Goal: Information Seeking & Learning: Learn about a topic

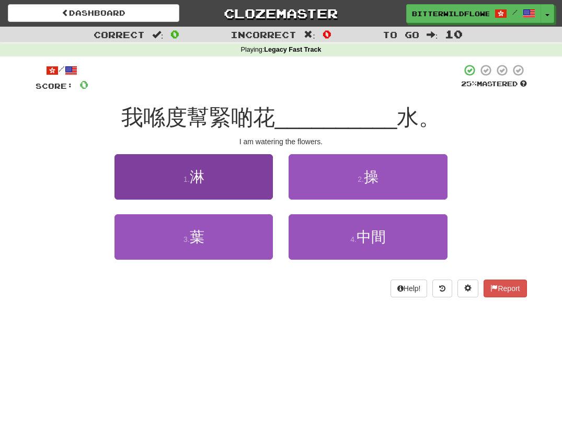
click at [193, 179] on span "淋" at bounding box center [197, 177] width 15 height 16
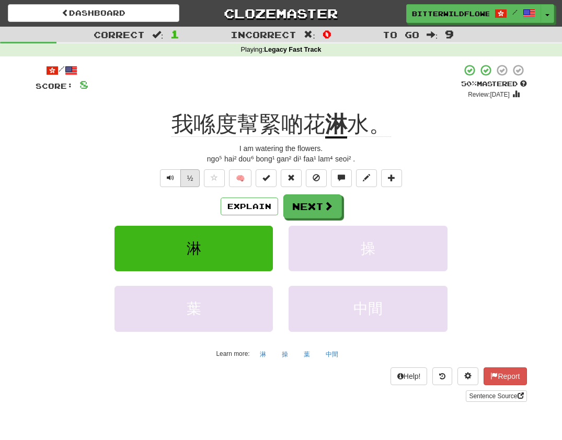
scroll to position [1, 0]
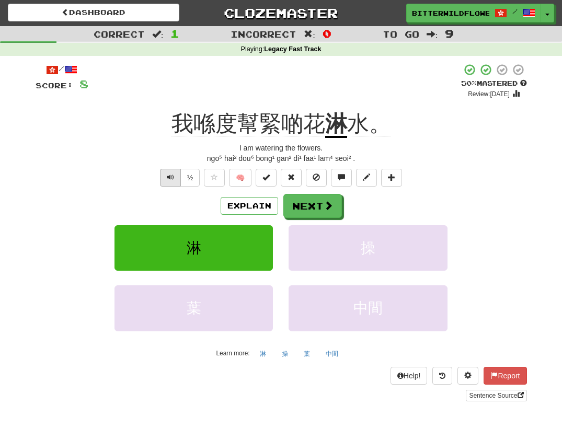
click at [172, 177] on span "Text-to-speech controls" at bounding box center [170, 176] width 7 height 7
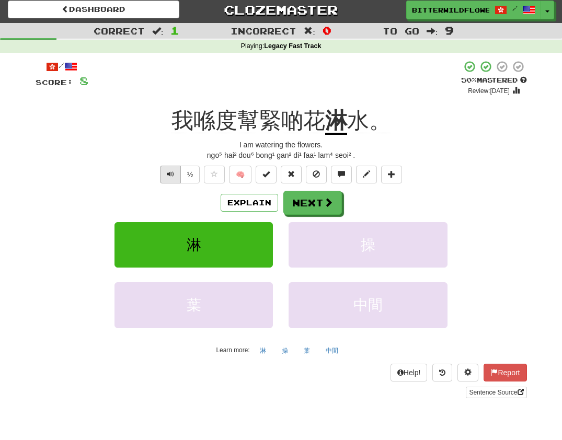
scroll to position [9, 0]
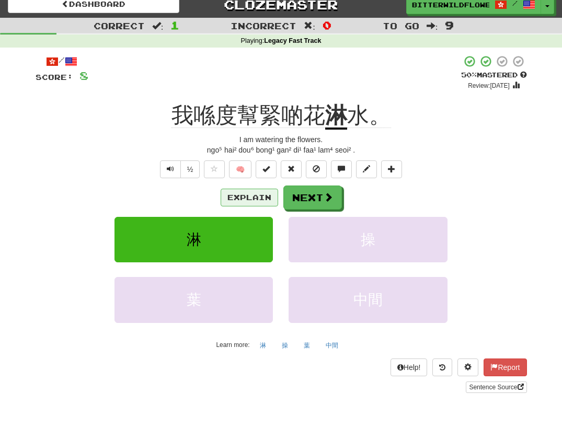
click at [251, 196] on button "Explain" at bounding box center [248, 198] width 57 height 18
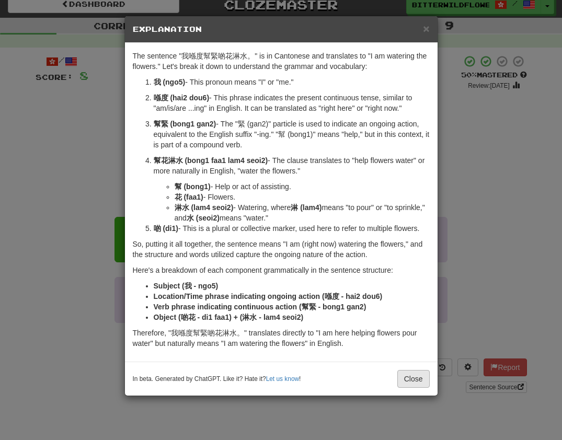
click at [417, 378] on button "Close" at bounding box center [413, 379] width 32 height 18
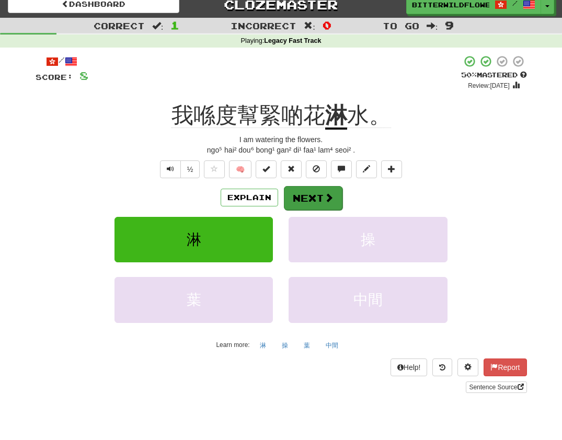
click at [313, 193] on button "Next" at bounding box center [313, 198] width 59 height 24
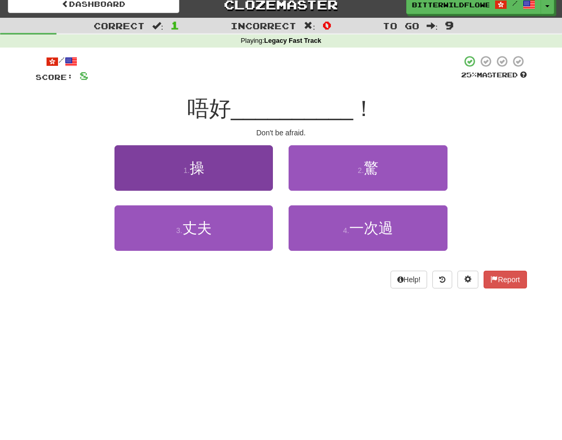
click at [210, 180] on button "1 . 操" at bounding box center [193, 167] width 158 height 45
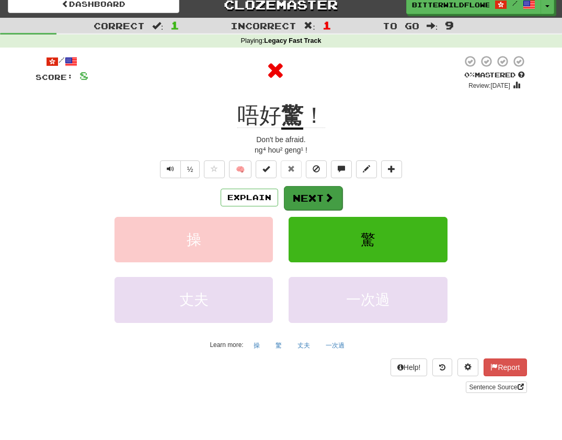
click at [313, 199] on button "Next" at bounding box center [313, 198] width 59 height 24
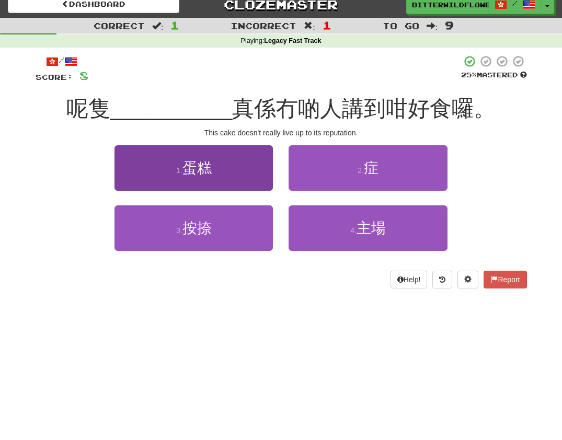
click at [207, 176] on button "1 . 蛋糕" at bounding box center [193, 167] width 158 height 45
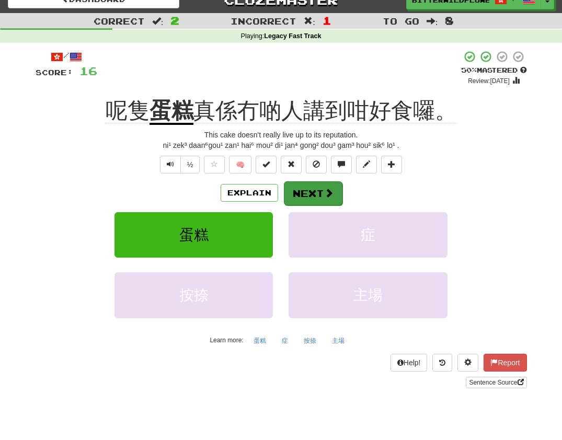
scroll to position [14, 0]
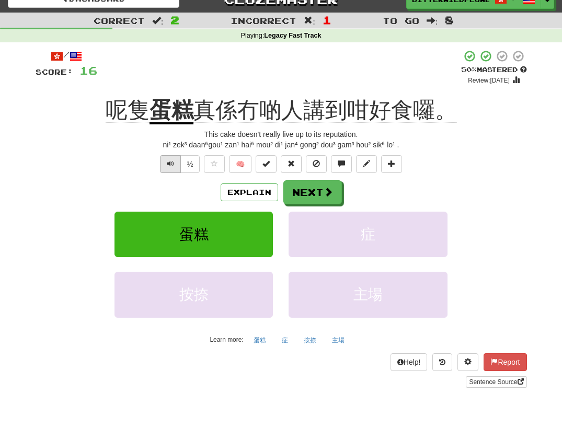
click at [167, 160] on span "Text-to-speech controls" at bounding box center [170, 163] width 7 height 7
click at [316, 189] on button "Next" at bounding box center [313, 193] width 59 height 24
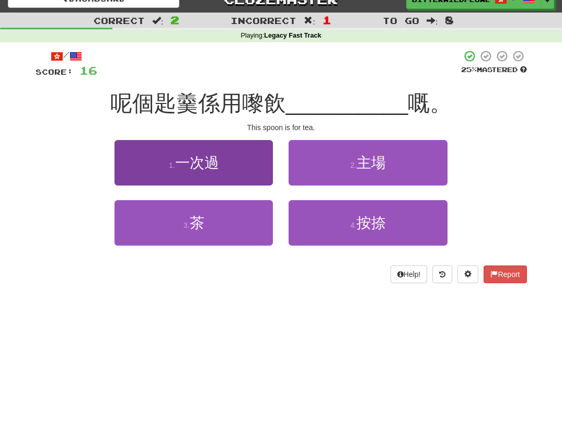
click at [219, 164] on span "一次過" at bounding box center [197, 163] width 44 height 16
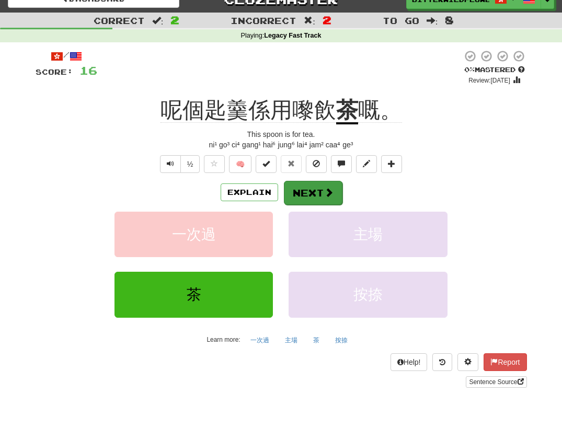
click at [301, 188] on button "Next" at bounding box center [313, 193] width 59 height 24
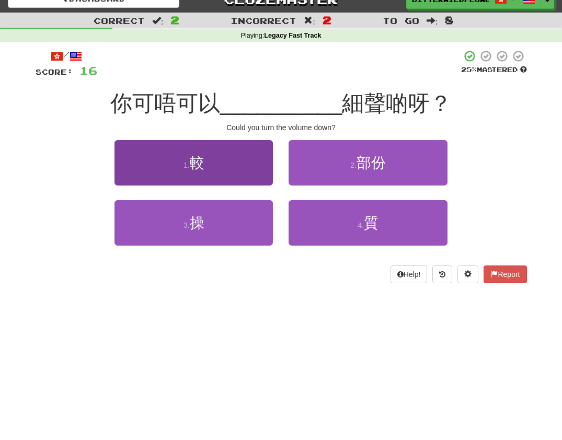
click at [209, 172] on button "1 . 較" at bounding box center [193, 162] width 158 height 45
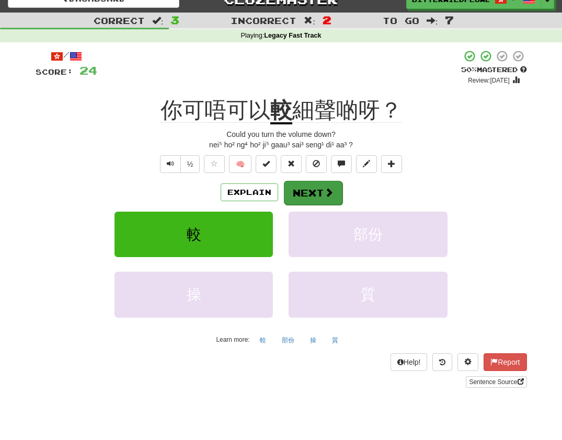
click at [311, 193] on button "Next" at bounding box center [313, 193] width 59 height 24
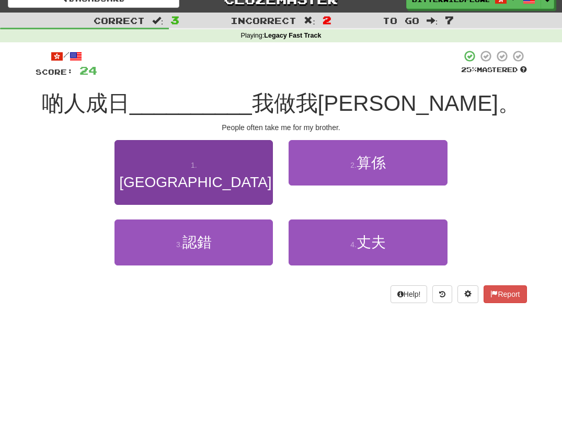
click at [194, 174] on span "[GEOGRAPHIC_DATA]" at bounding box center [195, 182] width 152 height 16
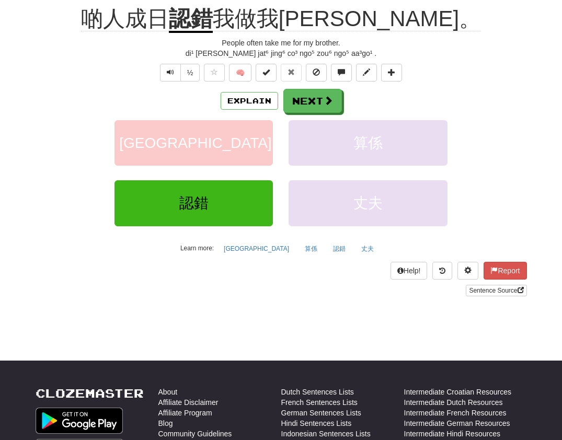
scroll to position [107, 0]
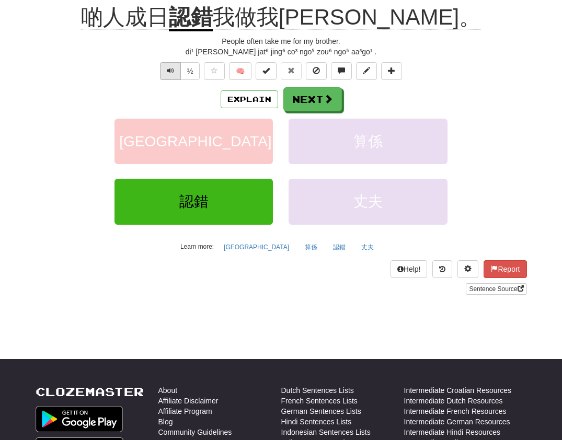
click at [173, 73] on span "Text-to-speech controls" at bounding box center [170, 70] width 7 height 7
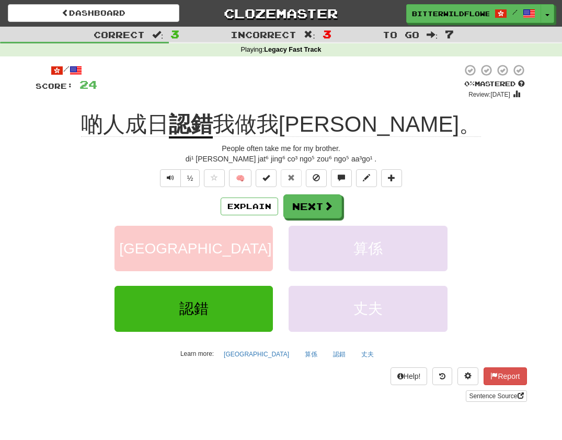
scroll to position [0, 0]
click at [313, 204] on button "Next" at bounding box center [313, 207] width 59 height 24
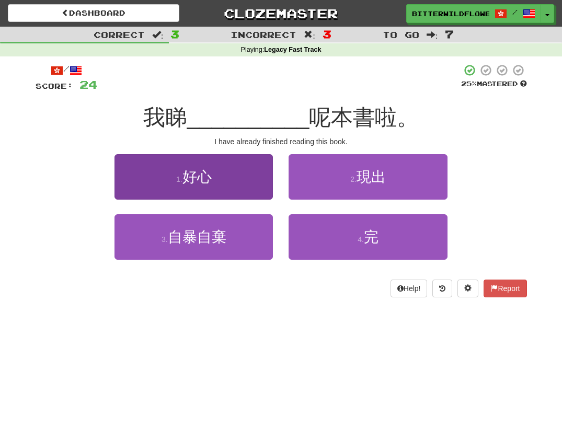
click at [203, 183] on span "好心" at bounding box center [196, 177] width 29 height 16
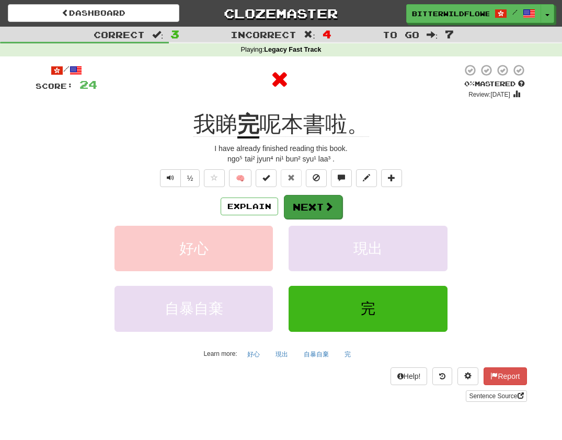
click at [308, 205] on button "Next" at bounding box center [313, 207] width 59 height 24
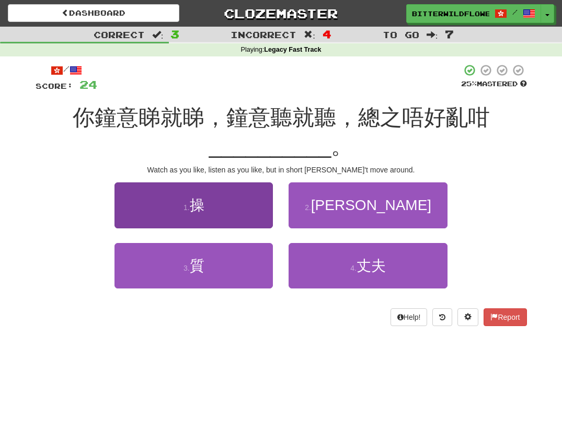
click at [208, 202] on button "1 . 操" at bounding box center [193, 204] width 158 height 45
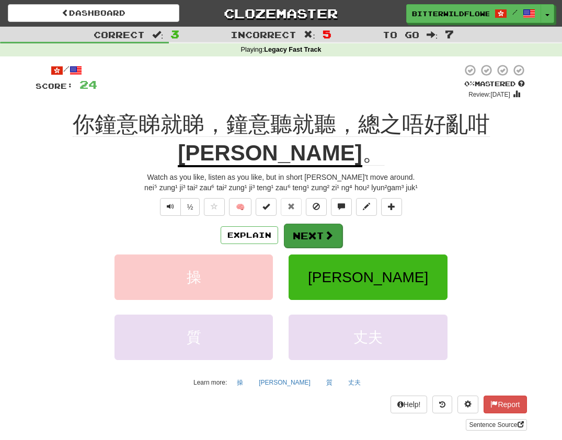
click at [317, 224] on button "Next" at bounding box center [313, 236] width 59 height 24
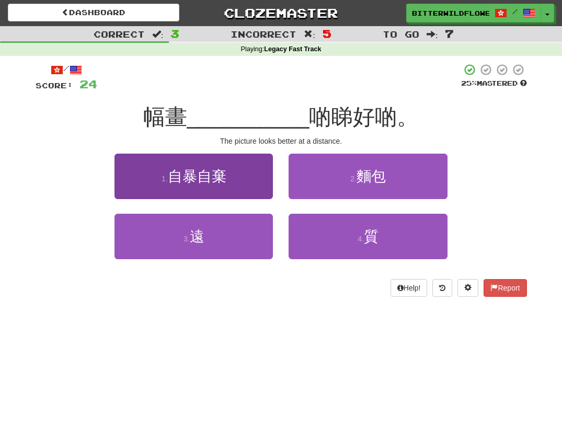
click at [203, 177] on span "自暴自棄" at bounding box center [197, 176] width 59 height 16
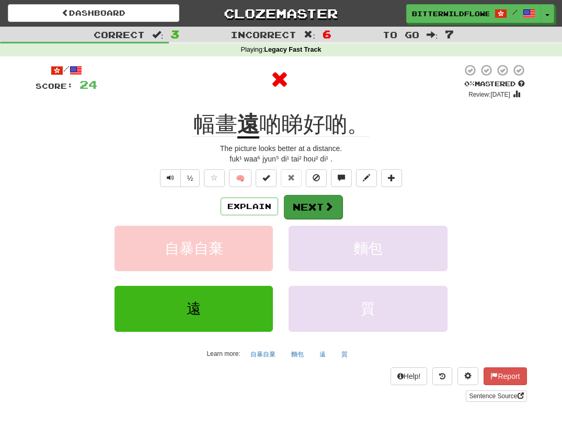
scroll to position [0, 0]
click at [311, 205] on button "Next" at bounding box center [313, 207] width 59 height 24
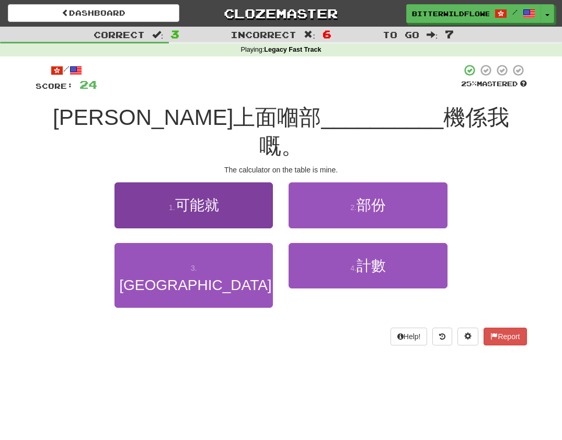
click at [207, 185] on button "1 . 可能就" at bounding box center [193, 204] width 158 height 45
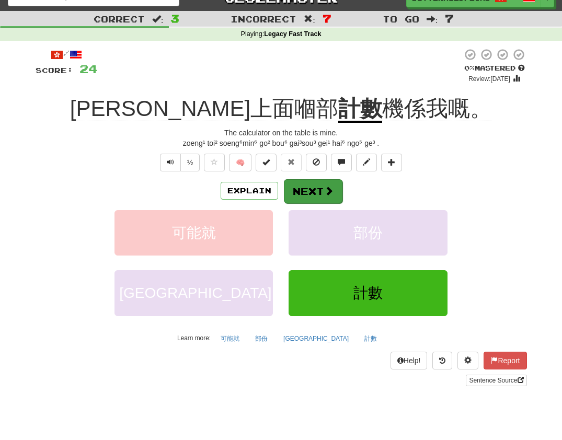
scroll to position [17, 0]
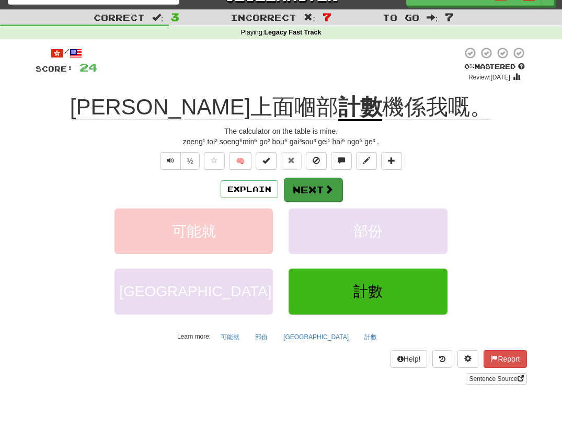
click at [304, 190] on button "Next" at bounding box center [313, 190] width 59 height 24
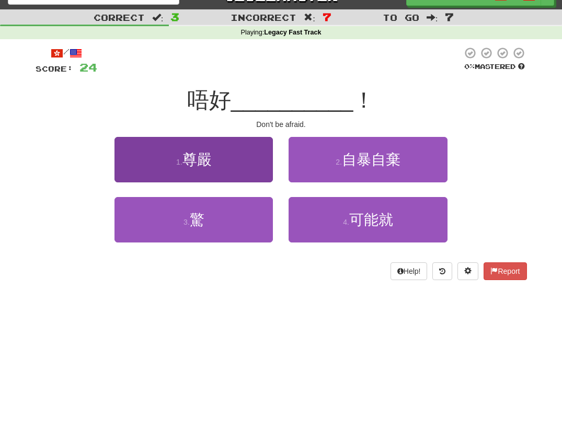
click at [215, 174] on button "1 . 尊嚴" at bounding box center [193, 159] width 158 height 45
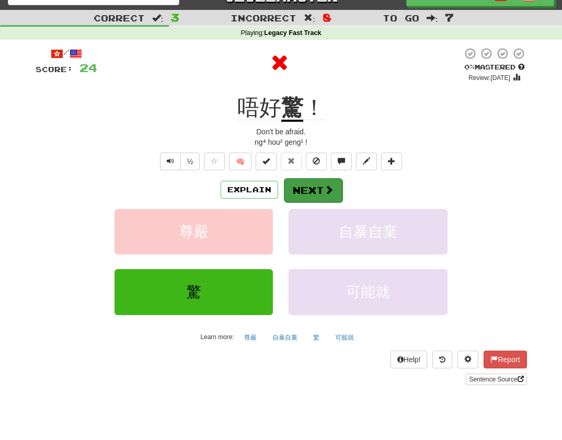
click at [315, 191] on button "Next" at bounding box center [313, 190] width 59 height 24
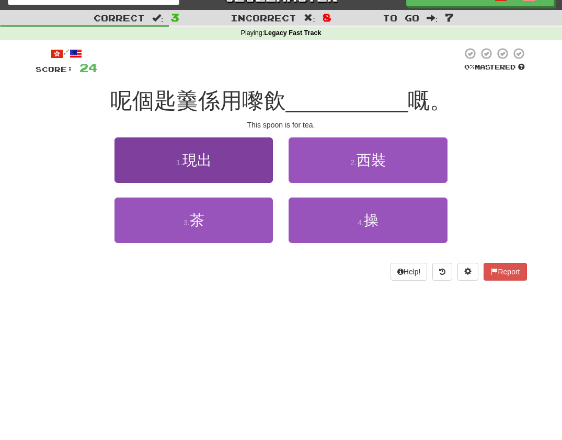
click at [219, 174] on button "1 . 現出" at bounding box center [193, 159] width 158 height 45
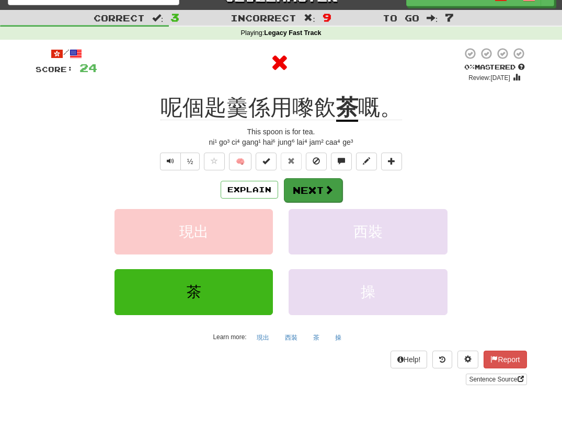
click at [305, 191] on button "Next" at bounding box center [313, 190] width 59 height 24
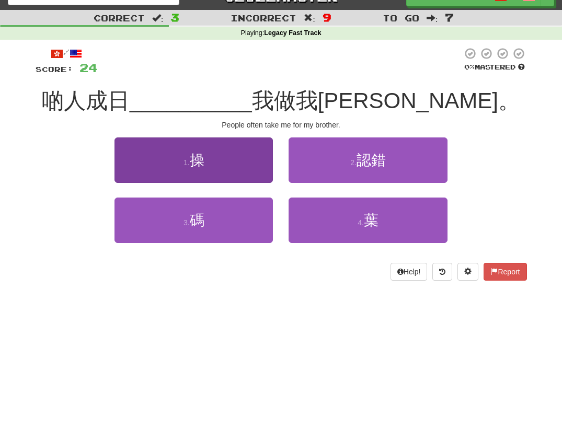
click at [210, 173] on button "1 . 操" at bounding box center [193, 159] width 158 height 45
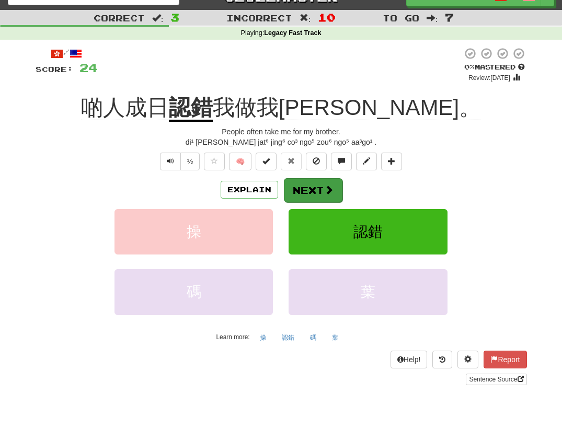
click at [307, 189] on button "Next" at bounding box center [313, 190] width 59 height 24
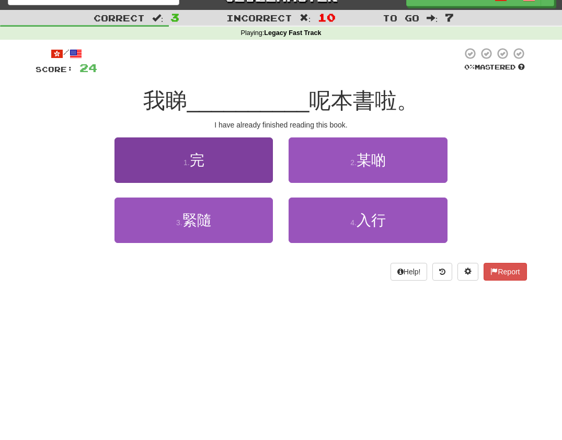
click at [228, 173] on button "1 . 完" at bounding box center [193, 159] width 158 height 45
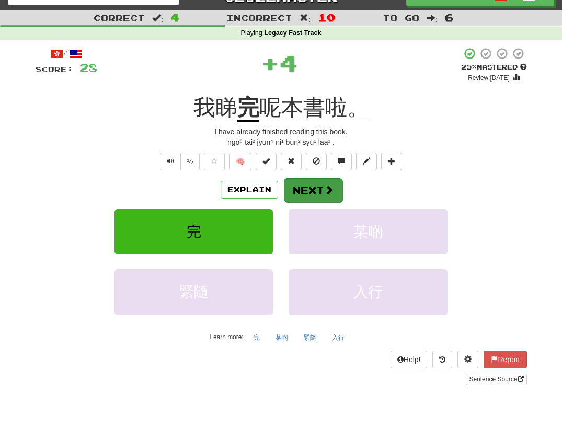
click at [313, 189] on button "Next" at bounding box center [313, 190] width 59 height 24
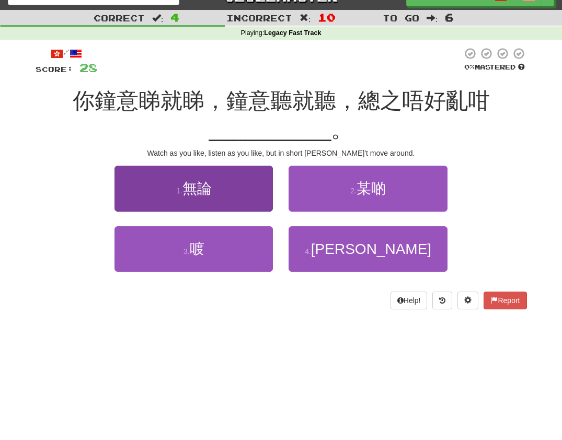
click at [217, 178] on button "1 . 無論" at bounding box center [193, 188] width 158 height 45
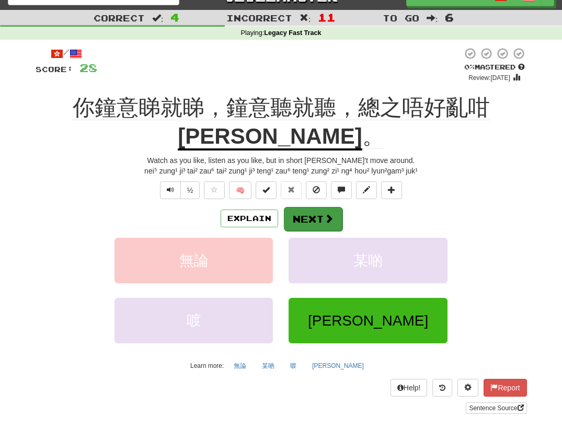
click at [311, 207] on button "Next" at bounding box center [313, 219] width 59 height 24
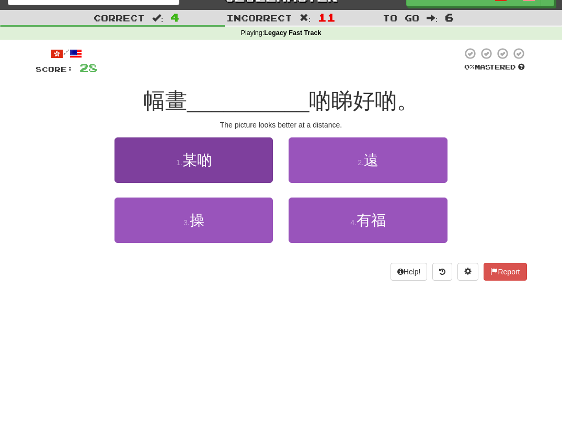
click at [224, 170] on button "1 . 某啲" at bounding box center [193, 159] width 158 height 45
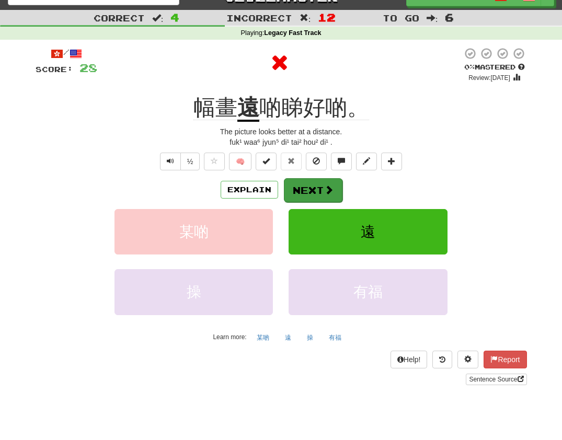
click at [312, 191] on button "Next" at bounding box center [313, 190] width 59 height 24
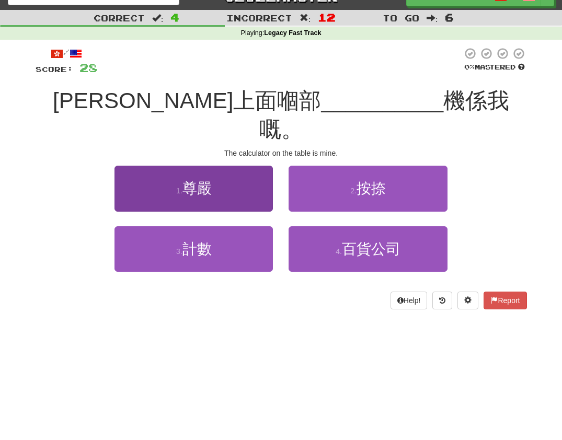
click at [222, 173] on button "1 . 尊嚴" at bounding box center [193, 188] width 158 height 45
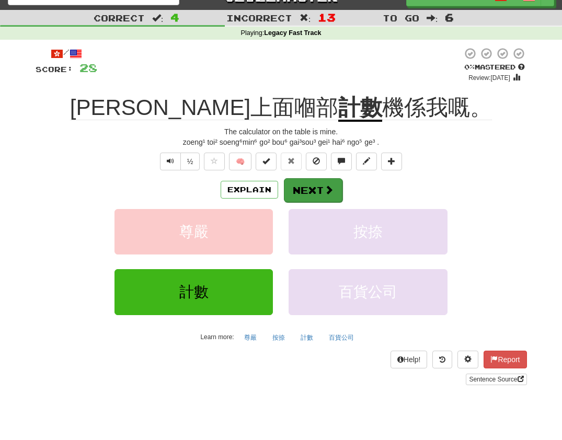
click at [310, 190] on button "Next" at bounding box center [313, 190] width 59 height 24
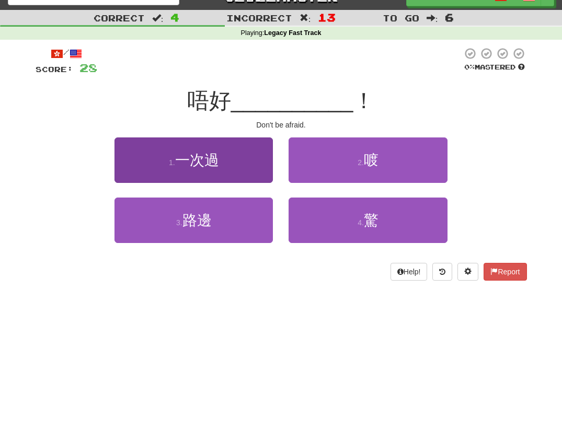
click at [213, 161] on span "一次過" at bounding box center [197, 160] width 44 height 16
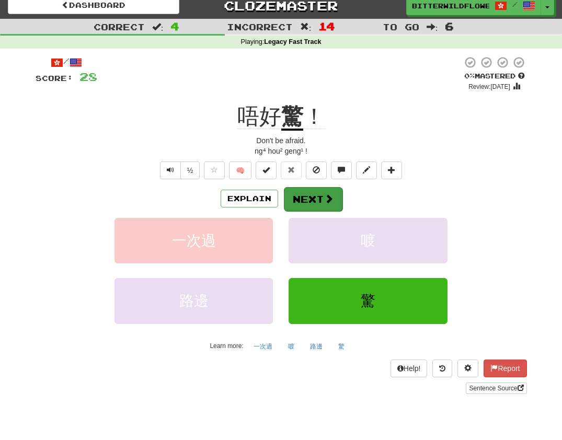
scroll to position [8, 0]
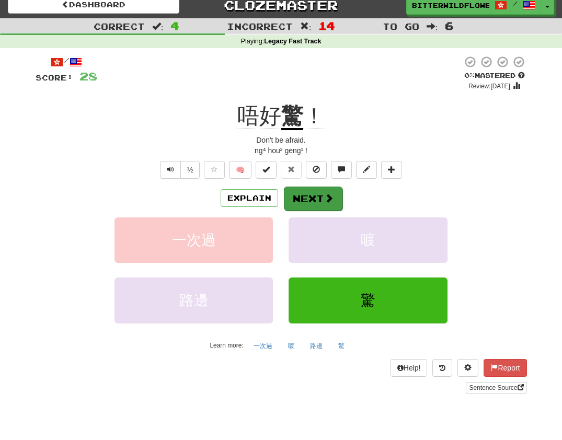
click at [312, 197] on button "Next" at bounding box center [313, 199] width 59 height 24
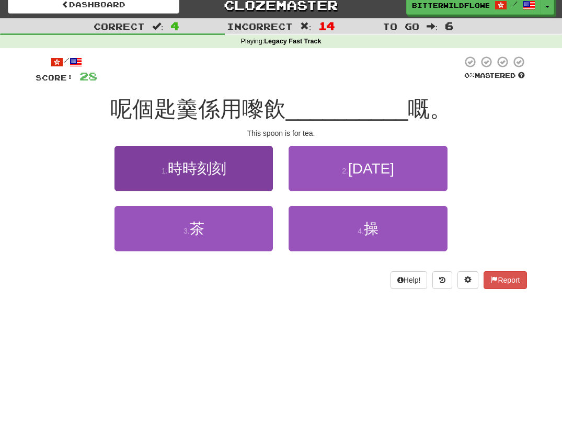
click at [206, 178] on button "1 . 時時刻刻" at bounding box center [193, 168] width 158 height 45
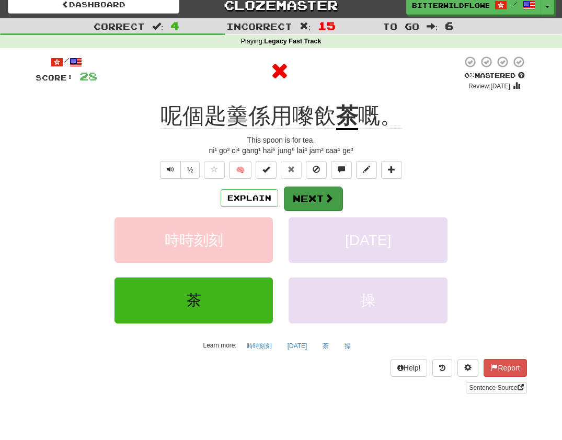
click at [302, 198] on button "Next" at bounding box center [313, 199] width 59 height 24
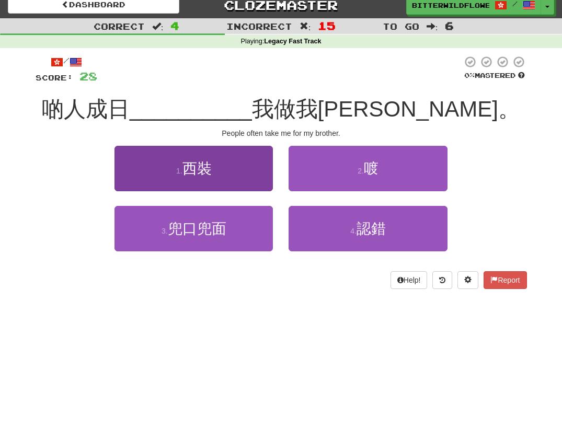
click at [212, 174] on span "西裝" at bounding box center [196, 168] width 29 height 16
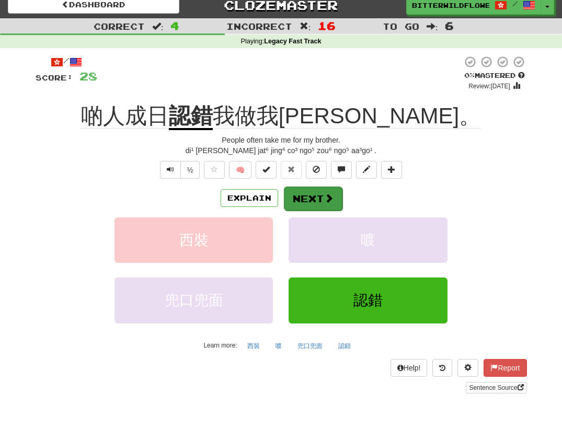
click at [308, 196] on button "Next" at bounding box center [313, 199] width 59 height 24
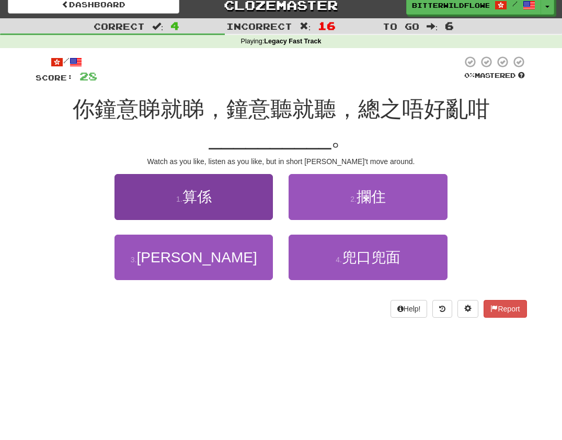
click at [205, 189] on span "算係" at bounding box center [196, 197] width 29 height 16
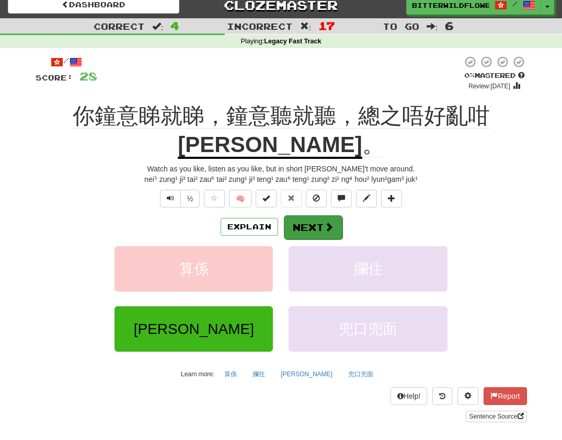
click at [309, 215] on button "Next" at bounding box center [313, 227] width 59 height 24
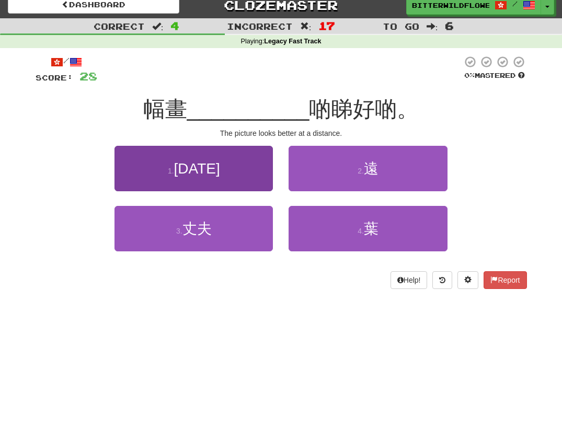
click at [229, 187] on button "1 . [DATE]" at bounding box center [193, 168] width 158 height 45
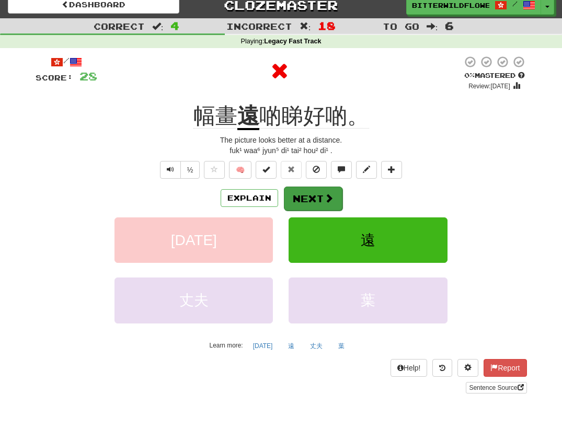
click at [305, 197] on button "Next" at bounding box center [313, 199] width 59 height 24
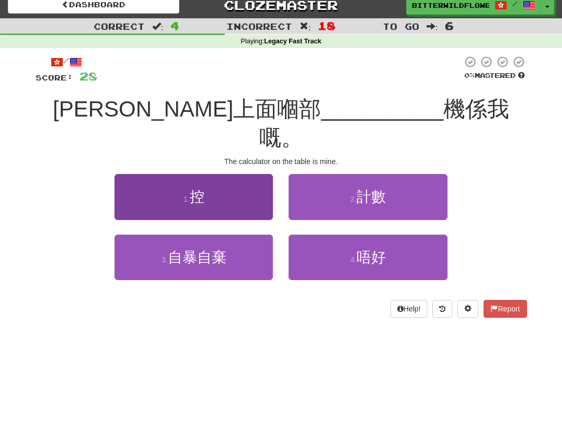
click at [207, 180] on button "1 . 控" at bounding box center [193, 196] width 158 height 45
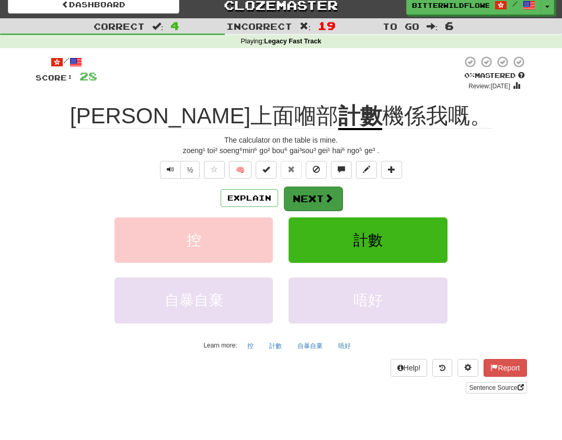
click at [301, 198] on button "Next" at bounding box center [313, 199] width 59 height 24
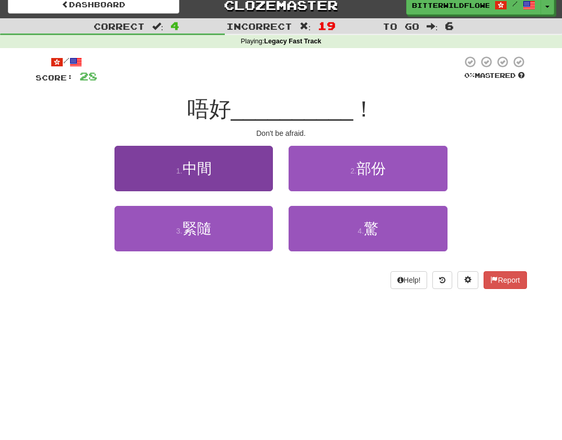
click at [217, 172] on button "1 . 中間" at bounding box center [193, 168] width 158 height 45
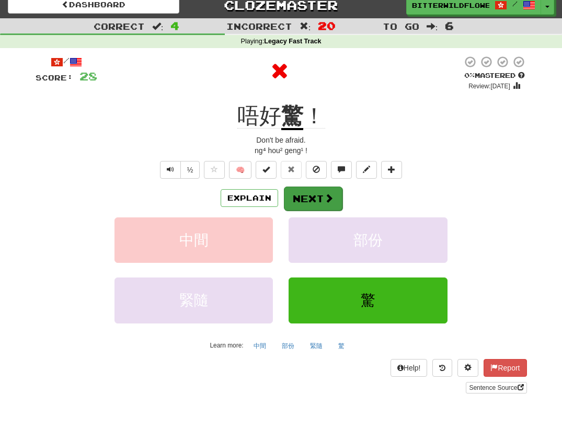
click at [313, 194] on button "Next" at bounding box center [313, 199] width 59 height 24
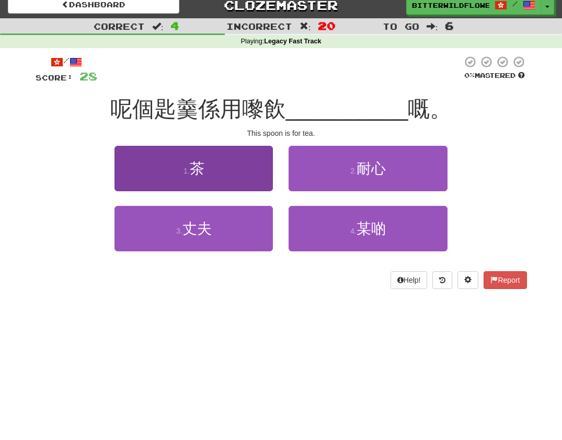
click at [223, 181] on button "1 . 茶" at bounding box center [193, 168] width 158 height 45
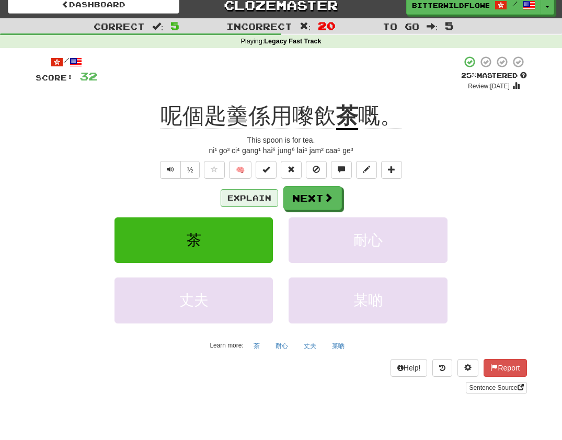
click at [259, 195] on button "Explain" at bounding box center [248, 198] width 57 height 18
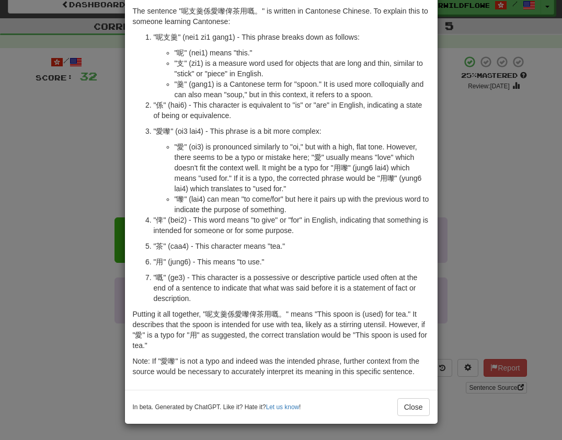
scroll to position [45, 0]
click at [408, 403] on button "Close" at bounding box center [413, 407] width 32 height 18
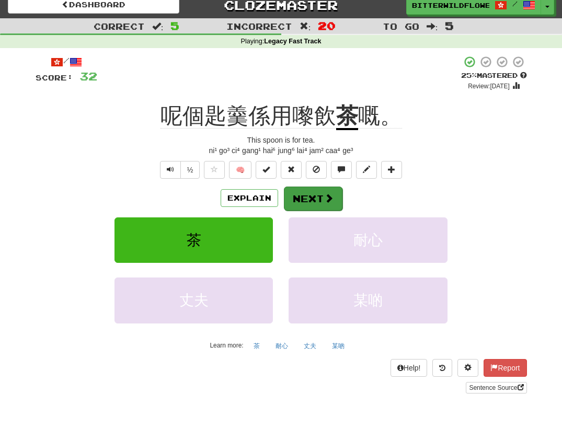
click at [313, 200] on button "Next" at bounding box center [313, 199] width 59 height 24
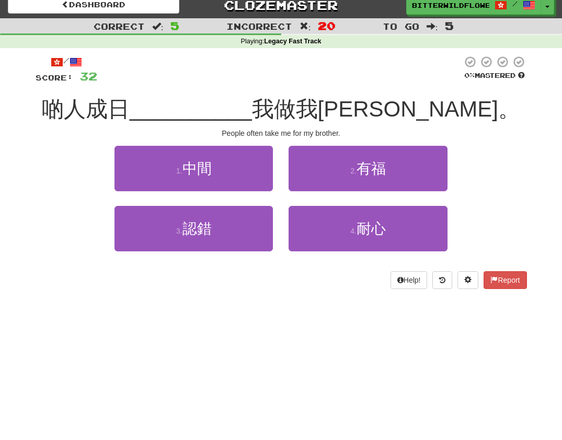
click at [219, 181] on button "1 . 中間" at bounding box center [193, 168] width 158 height 45
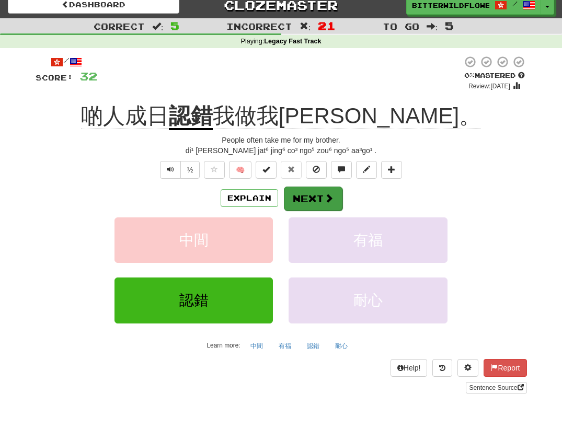
click at [310, 193] on button "Next" at bounding box center [313, 199] width 59 height 24
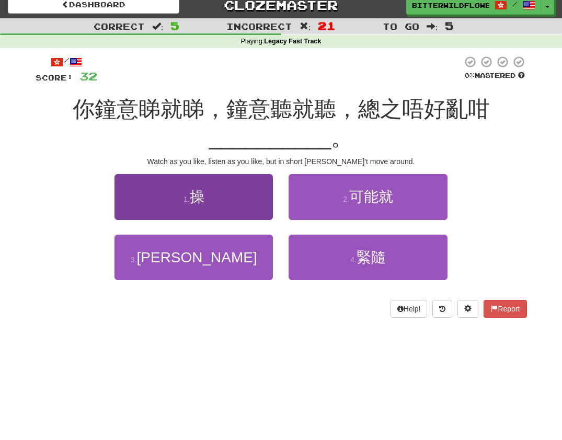
click at [213, 189] on button "1 . 操" at bounding box center [193, 196] width 158 height 45
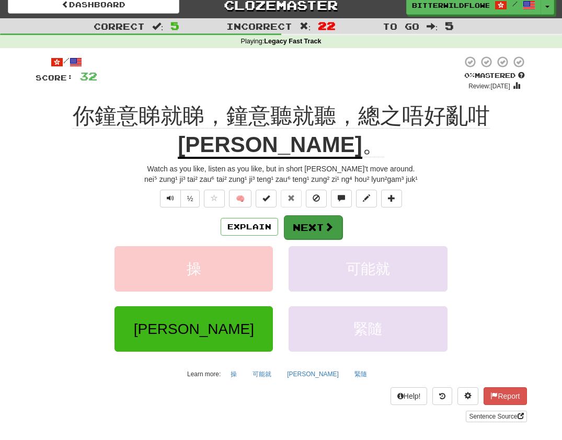
click at [306, 215] on button "Next" at bounding box center [313, 227] width 59 height 24
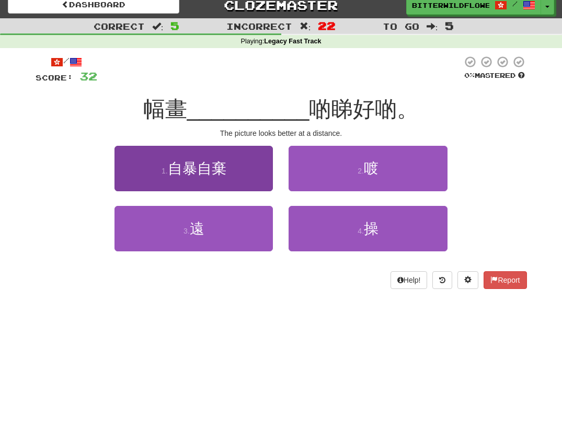
click at [208, 184] on button "1 . 自暴自棄" at bounding box center [193, 168] width 158 height 45
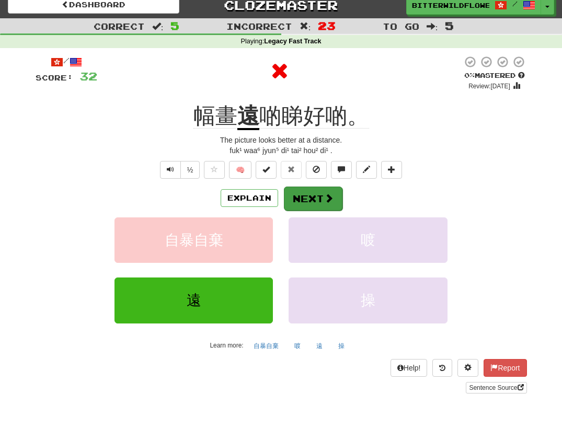
click at [314, 200] on button "Next" at bounding box center [313, 199] width 59 height 24
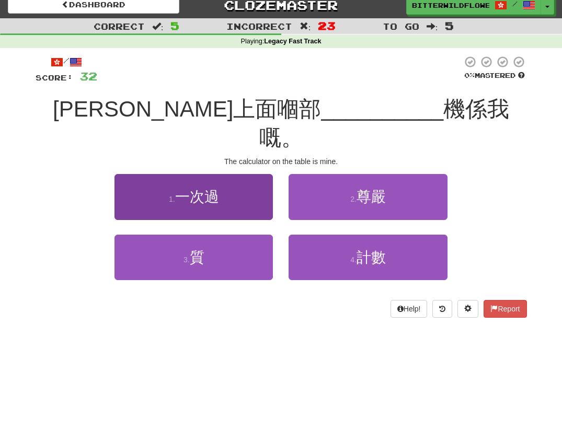
click at [222, 189] on button "1 . 一次過" at bounding box center [193, 196] width 158 height 45
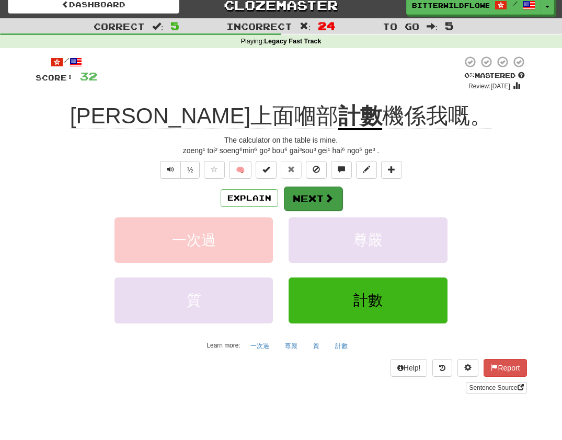
click at [302, 198] on button "Next" at bounding box center [313, 199] width 59 height 24
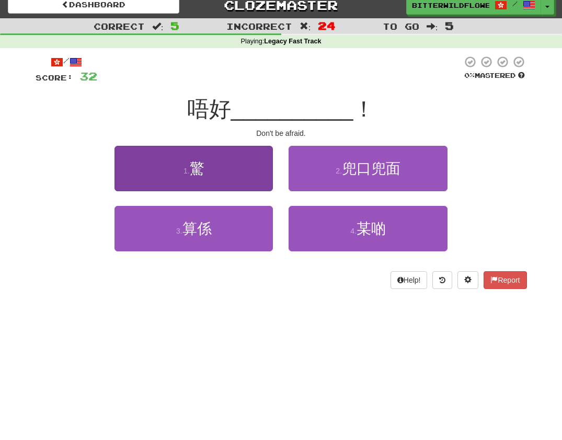
click at [223, 188] on button "1 . 驚" at bounding box center [193, 168] width 158 height 45
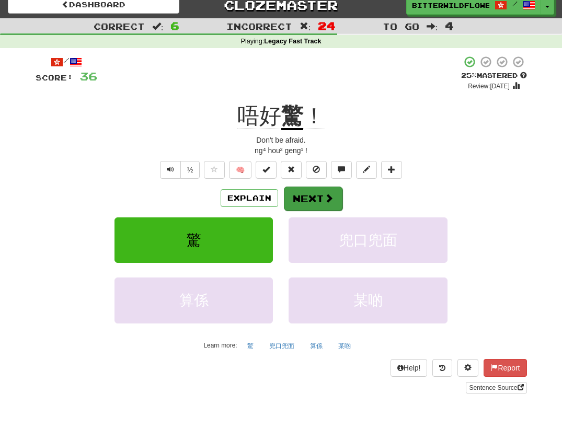
click at [310, 198] on button "Next" at bounding box center [313, 199] width 59 height 24
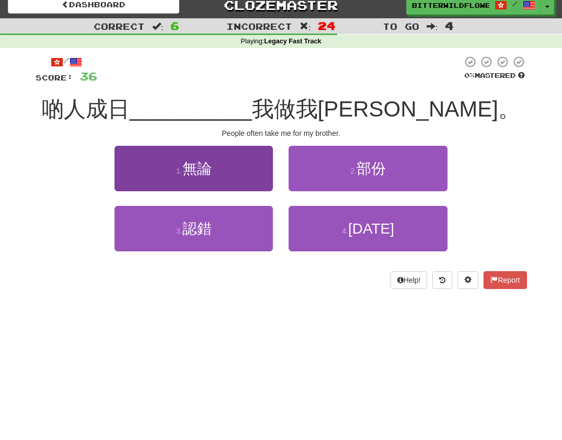
click at [198, 178] on button "1 . 無論" at bounding box center [193, 168] width 158 height 45
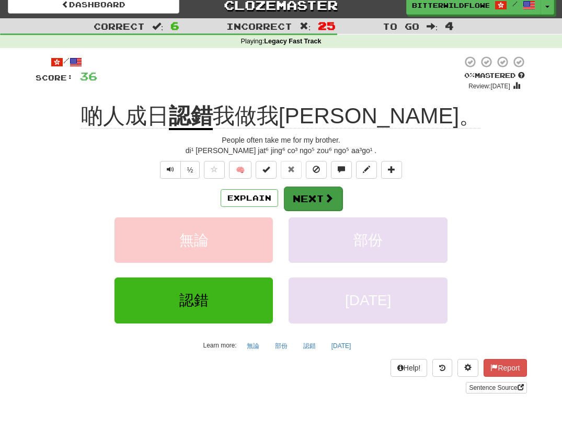
click at [309, 195] on button "Next" at bounding box center [313, 199] width 59 height 24
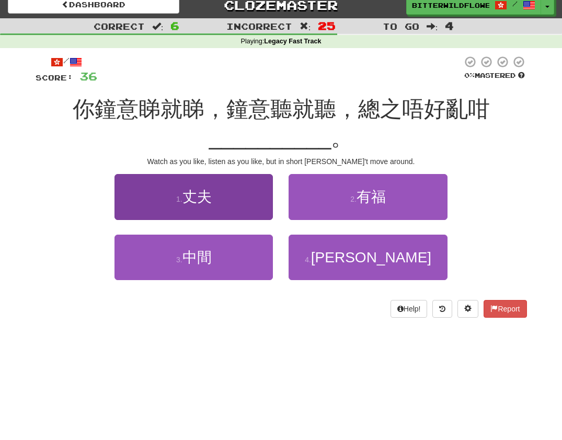
click at [214, 194] on button "1 . 丈夫" at bounding box center [193, 196] width 158 height 45
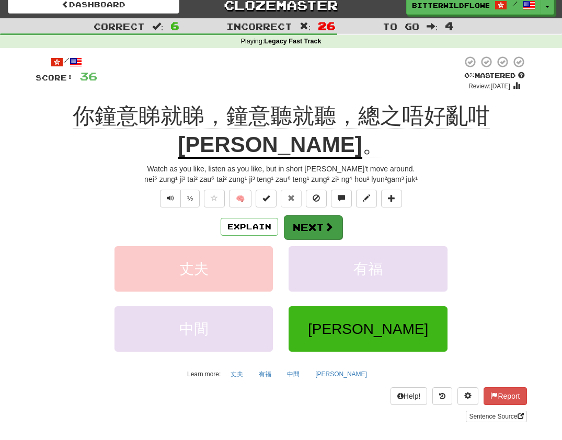
click at [317, 215] on button "Next" at bounding box center [313, 227] width 59 height 24
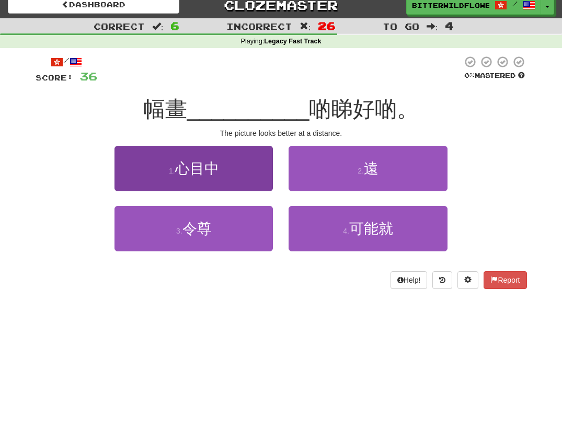
click at [219, 179] on button "1 . 心目中" at bounding box center [193, 168] width 158 height 45
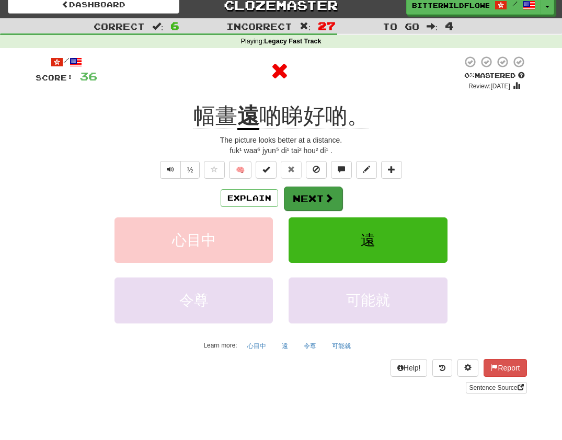
click at [304, 195] on button "Next" at bounding box center [313, 199] width 59 height 24
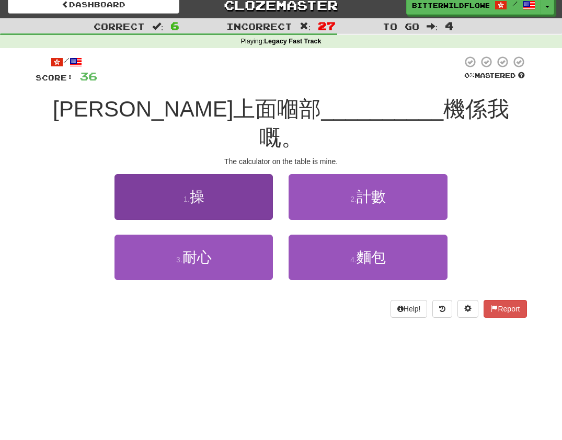
click at [217, 180] on button "1 . 操" at bounding box center [193, 196] width 158 height 45
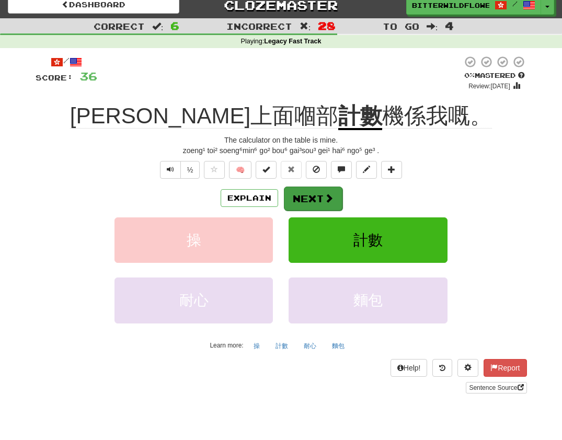
click at [304, 193] on button "Next" at bounding box center [313, 199] width 59 height 24
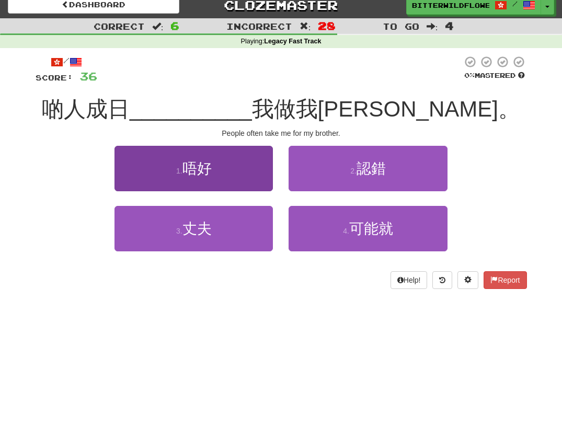
click at [218, 185] on button "1 . 唔好" at bounding box center [193, 168] width 158 height 45
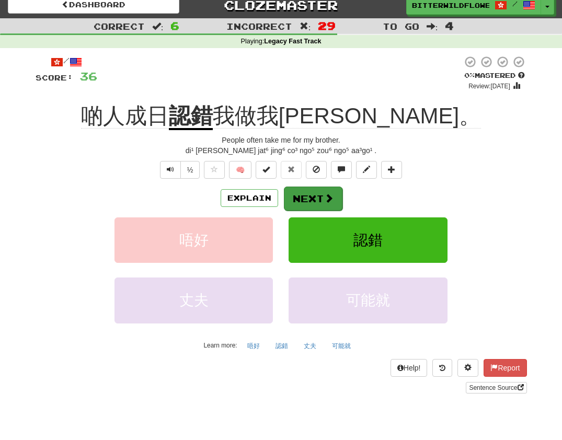
click at [317, 199] on button "Next" at bounding box center [313, 199] width 59 height 24
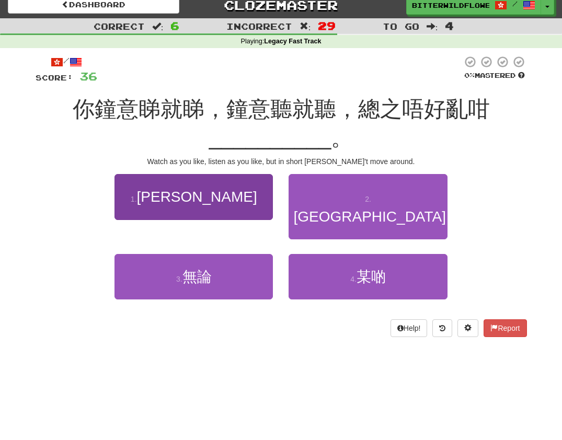
click at [237, 189] on button "1 . 郁" at bounding box center [193, 196] width 158 height 45
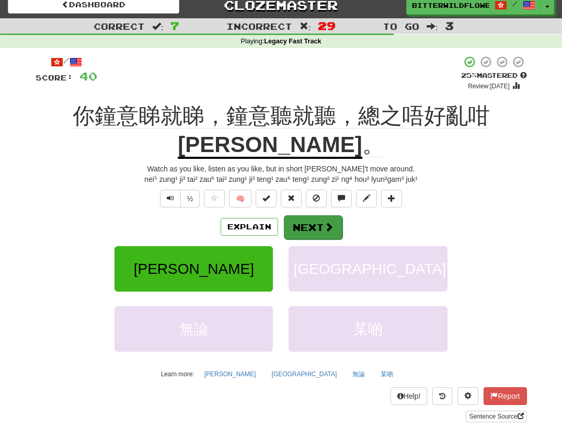
click at [308, 215] on button "Next" at bounding box center [313, 227] width 59 height 24
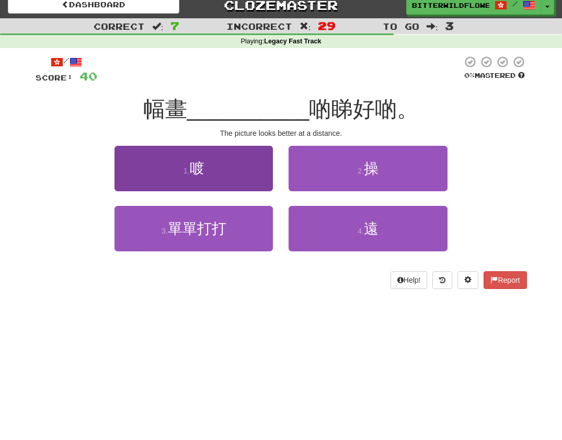
click at [228, 183] on button "1 . 喥" at bounding box center [193, 168] width 158 height 45
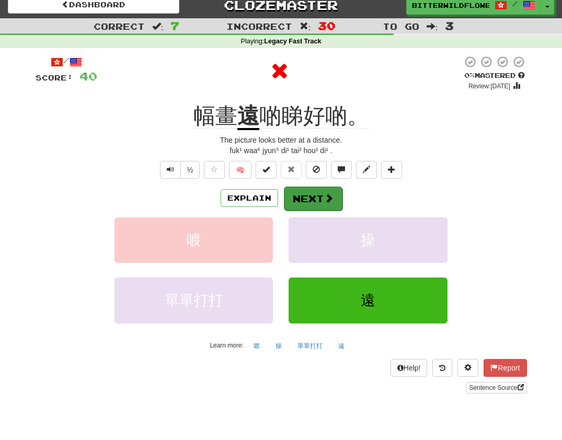
click at [316, 197] on button "Next" at bounding box center [313, 199] width 59 height 24
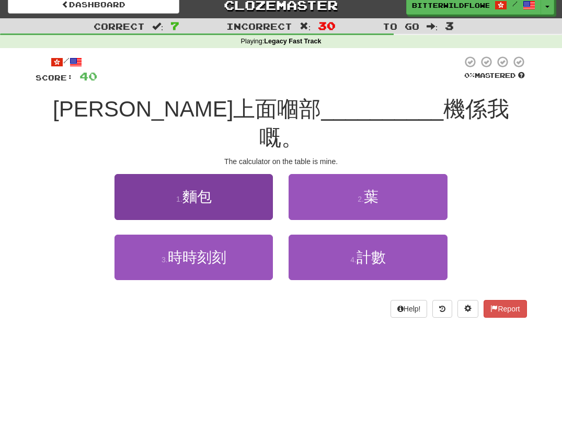
click at [211, 181] on button "1 . 麵包" at bounding box center [193, 196] width 158 height 45
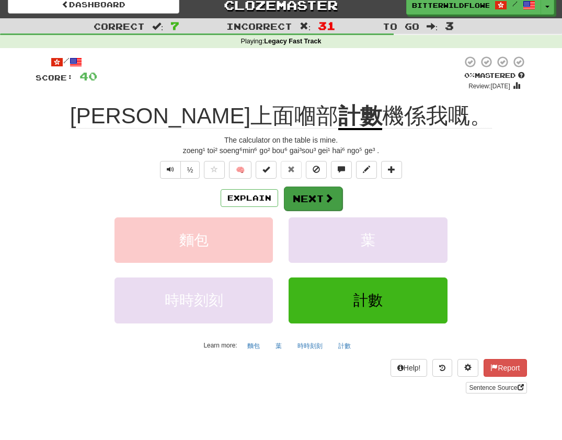
click at [301, 193] on button "Next" at bounding box center [313, 199] width 59 height 24
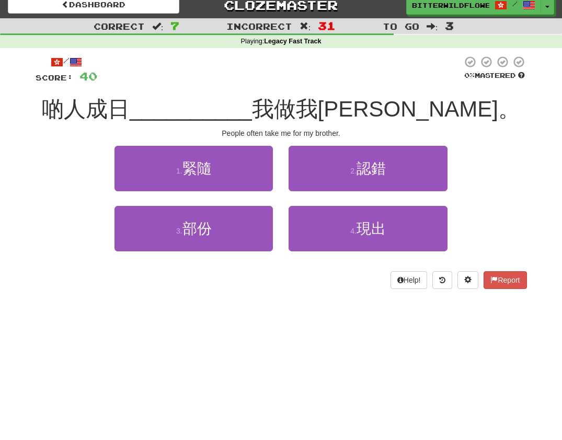
drag, startPoint x: 230, startPoint y: 180, endPoint x: 241, endPoint y: 184, distance: 11.5
click at [230, 180] on button "1 . 緊隨" at bounding box center [193, 168] width 158 height 45
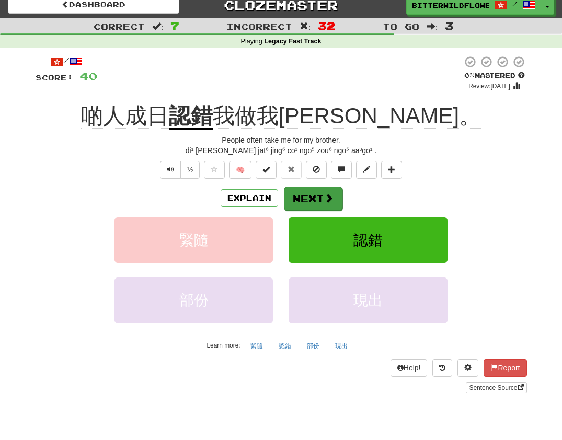
click at [313, 197] on button "Next" at bounding box center [313, 199] width 59 height 24
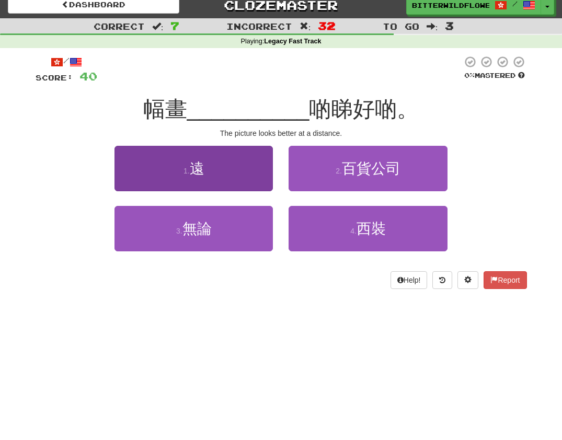
click at [224, 179] on button "1 . 遠" at bounding box center [193, 168] width 158 height 45
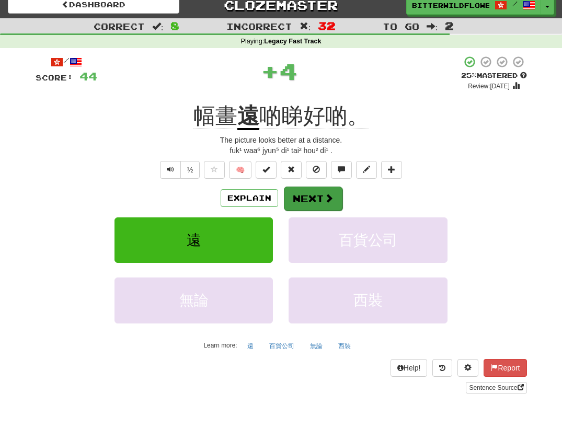
click at [302, 196] on button "Next" at bounding box center [313, 199] width 59 height 24
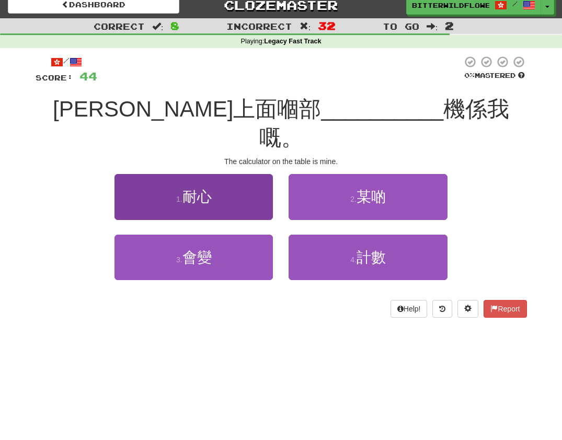
click at [196, 181] on button "1 . 耐心" at bounding box center [193, 196] width 158 height 45
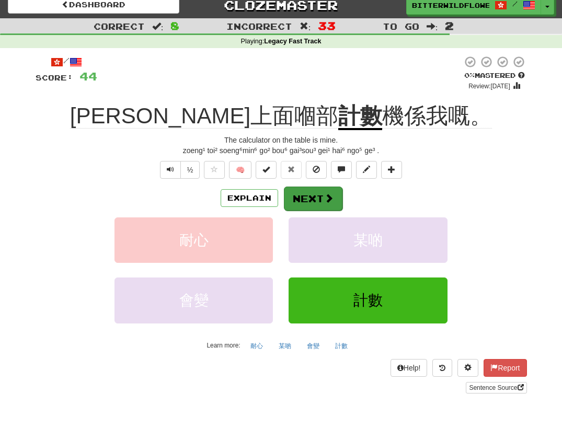
click at [311, 195] on button "Next" at bounding box center [313, 199] width 59 height 24
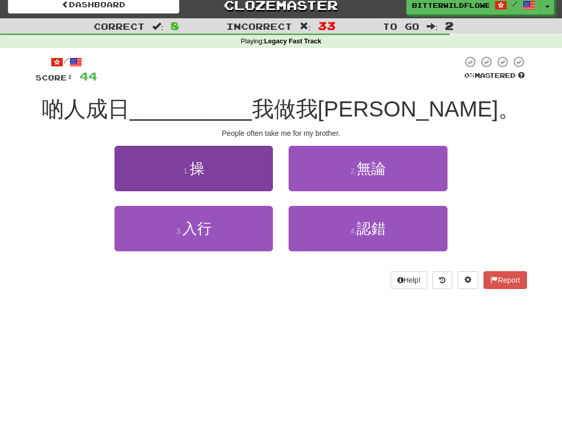
click at [236, 188] on button "1 . 操" at bounding box center [193, 168] width 158 height 45
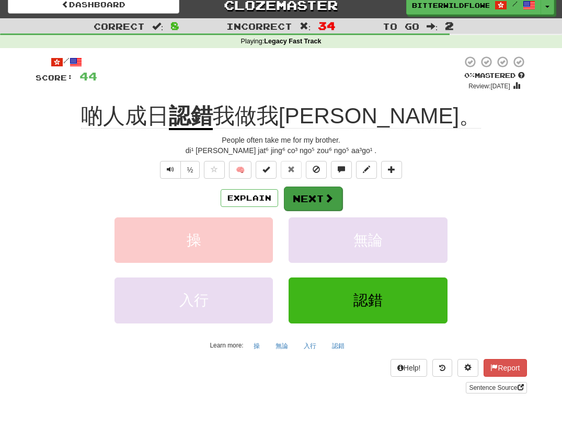
click at [315, 196] on button "Next" at bounding box center [313, 199] width 59 height 24
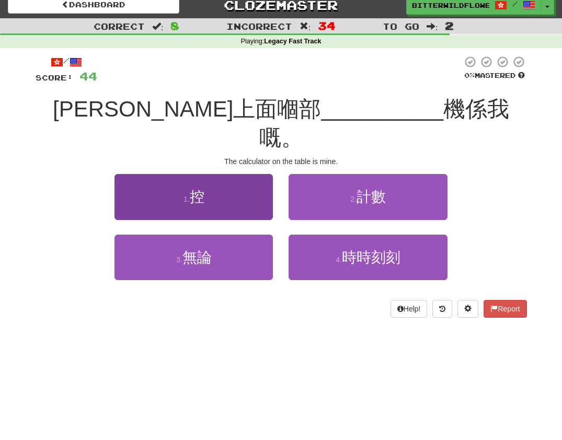
click at [216, 187] on button "1 . 控" at bounding box center [193, 196] width 158 height 45
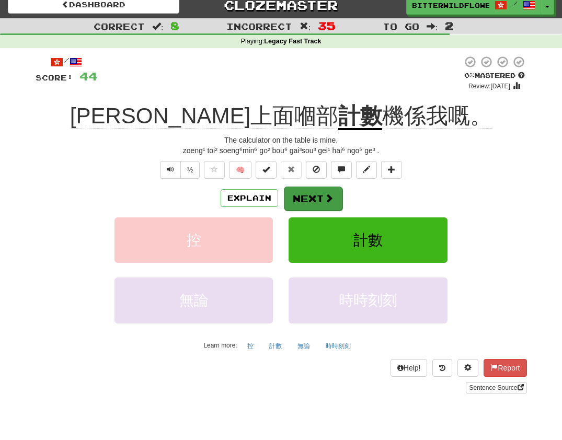
click at [314, 200] on button "Next" at bounding box center [313, 199] width 59 height 24
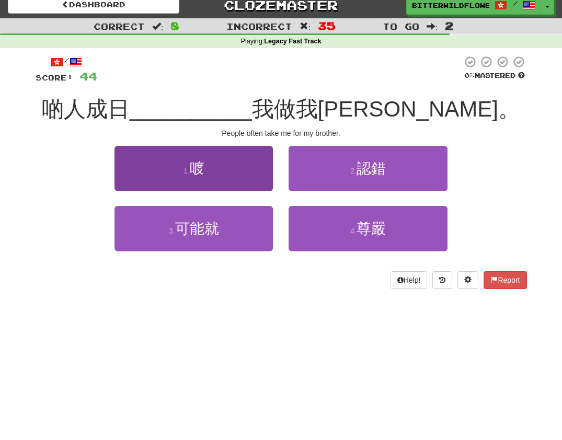
click at [194, 180] on button "1 . 喥" at bounding box center [193, 168] width 158 height 45
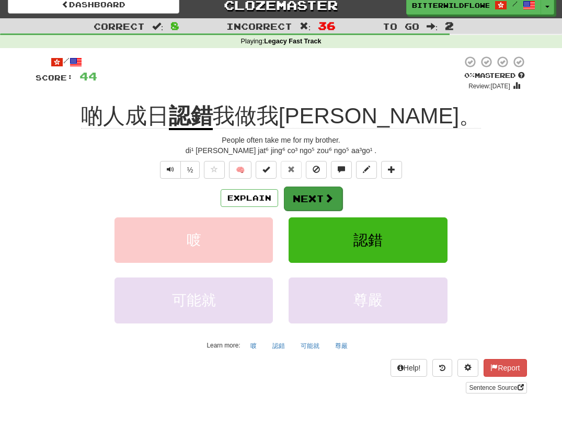
click at [310, 195] on button "Next" at bounding box center [313, 199] width 59 height 24
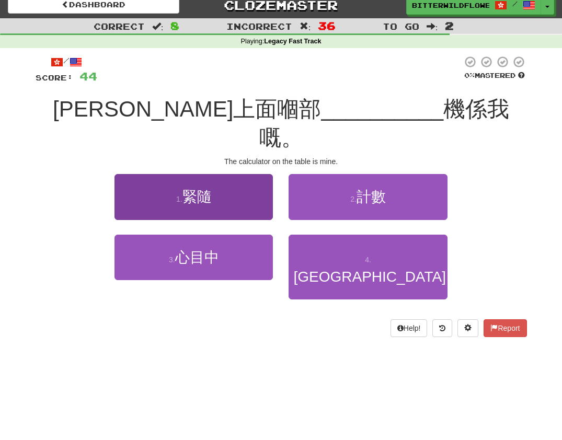
click at [218, 183] on button "1 . 緊隨" at bounding box center [193, 196] width 158 height 45
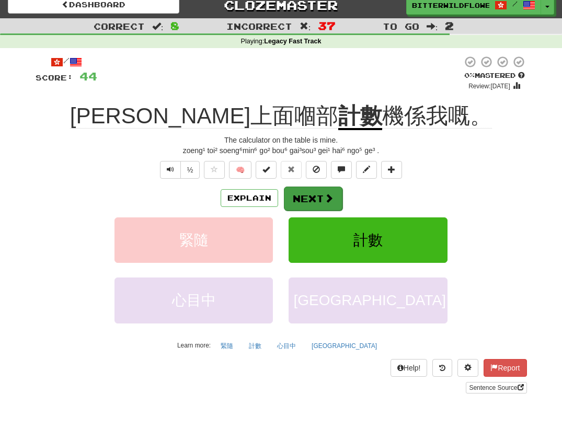
click at [309, 194] on button "Next" at bounding box center [313, 199] width 59 height 24
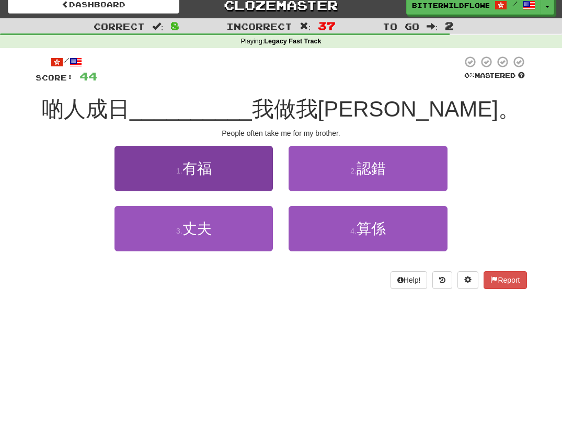
click at [208, 180] on button "1 . 有福" at bounding box center [193, 168] width 158 height 45
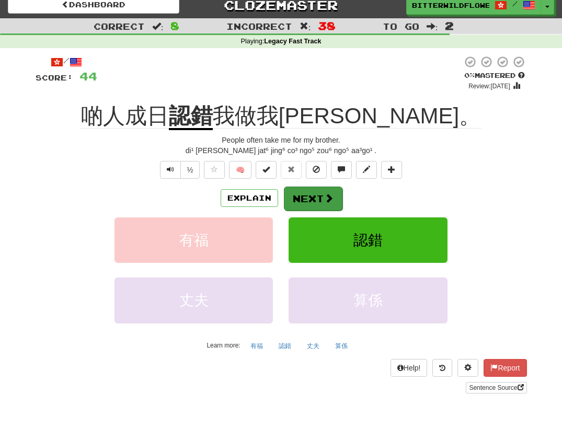
click at [306, 199] on button "Next" at bounding box center [313, 199] width 59 height 24
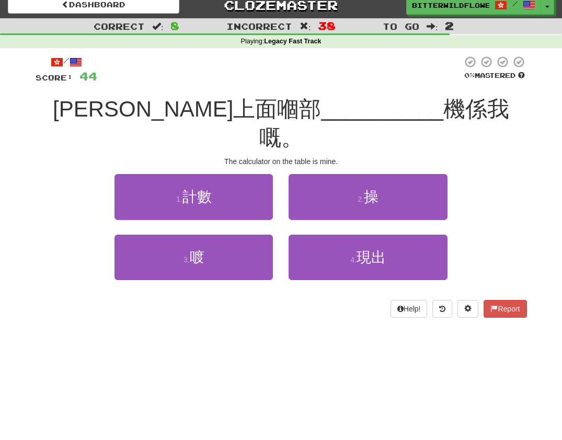
click at [213, 178] on button "1 . 計數" at bounding box center [193, 196] width 158 height 45
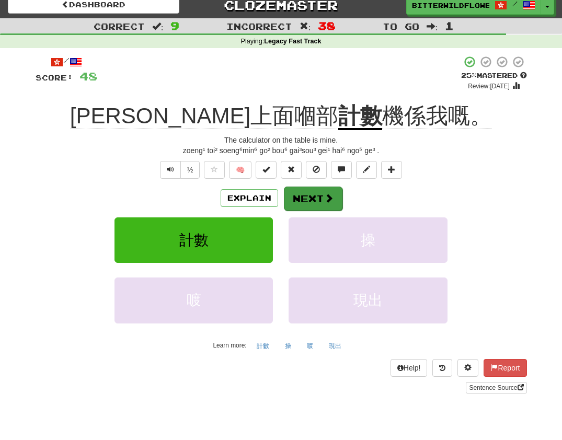
click at [310, 195] on button "Next" at bounding box center [313, 199] width 59 height 24
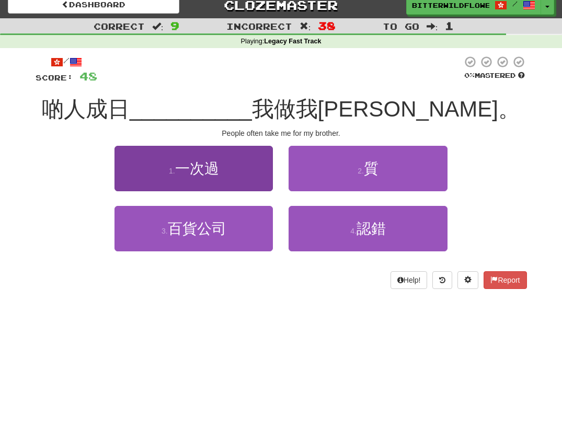
click at [217, 181] on button "1 . 一次過" at bounding box center [193, 168] width 158 height 45
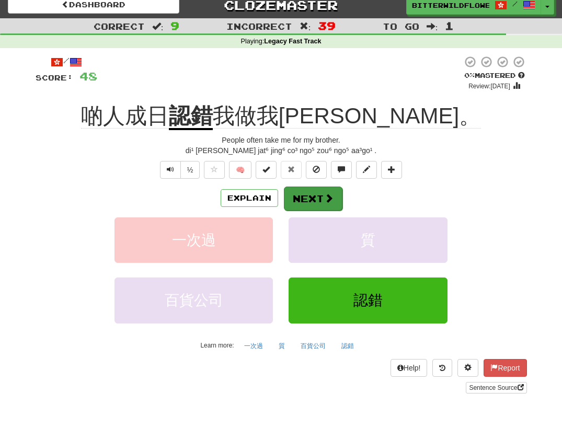
click at [312, 197] on button "Next" at bounding box center [313, 199] width 59 height 24
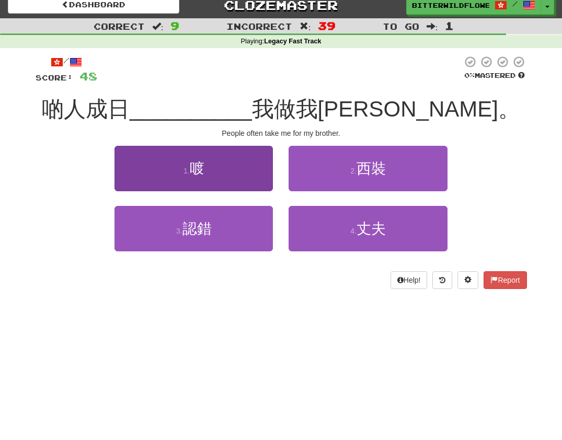
click at [203, 172] on span "喥" at bounding box center [197, 168] width 15 height 16
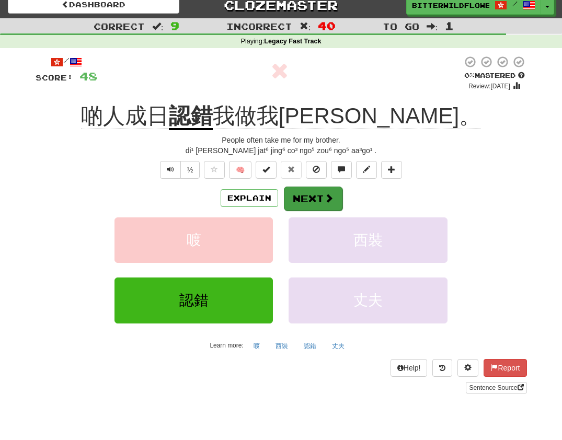
click at [313, 196] on button "Next" at bounding box center [313, 199] width 59 height 24
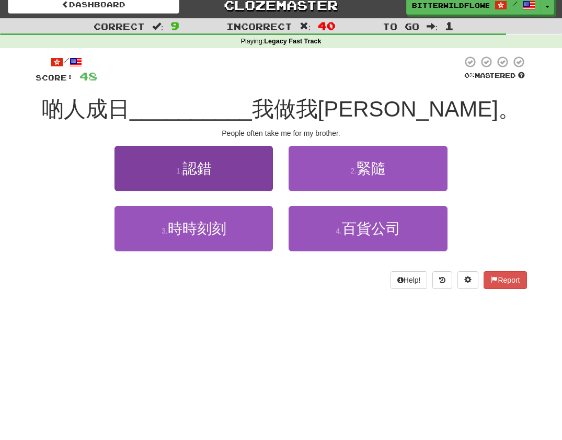
click at [212, 173] on span "認錯" at bounding box center [196, 168] width 29 height 16
